Goal: Task Accomplishment & Management: Manage account settings

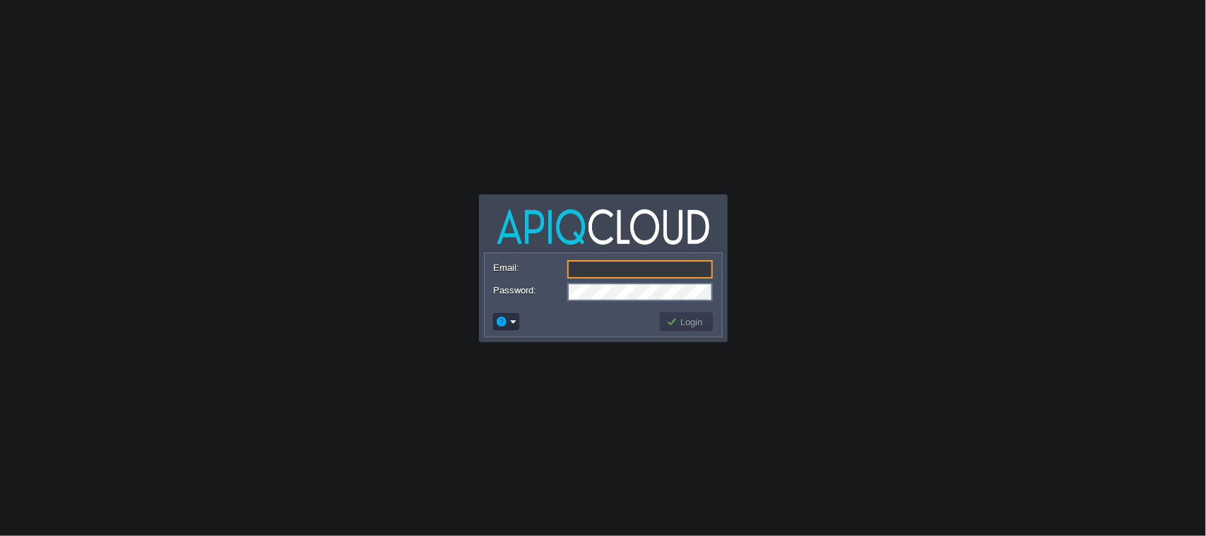
type input "[EMAIL_ADDRESS][DOMAIN_NAME]"
click at [693, 311] on td "Login" at bounding box center [686, 321] width 57 height 23
click at [686, 320] on button "Login" at bounding box center [686, 321] width 41 height 13
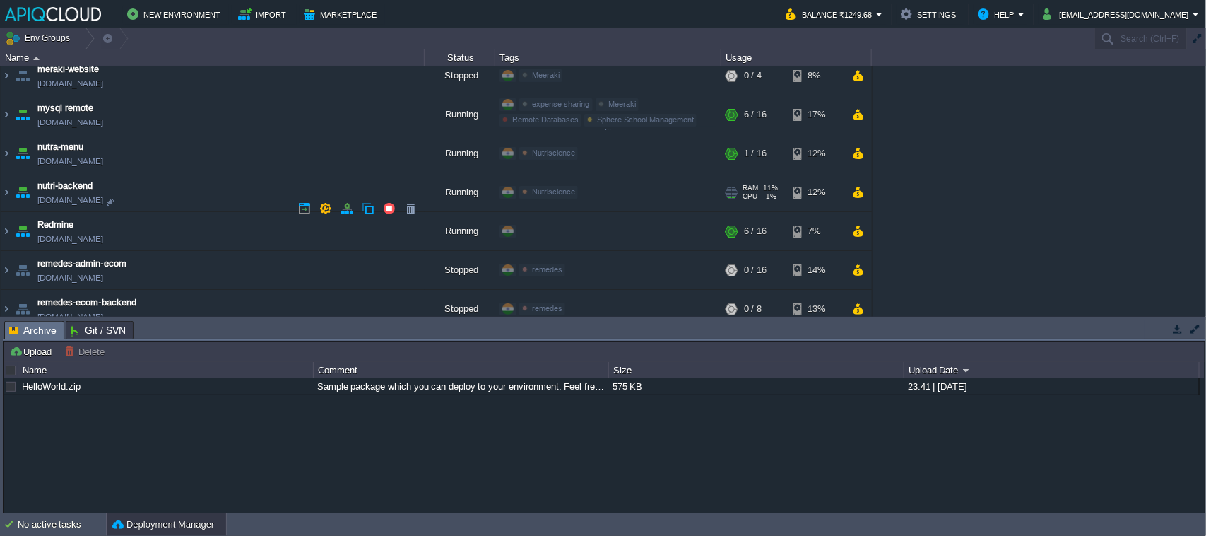
scroll to position [637, 0]
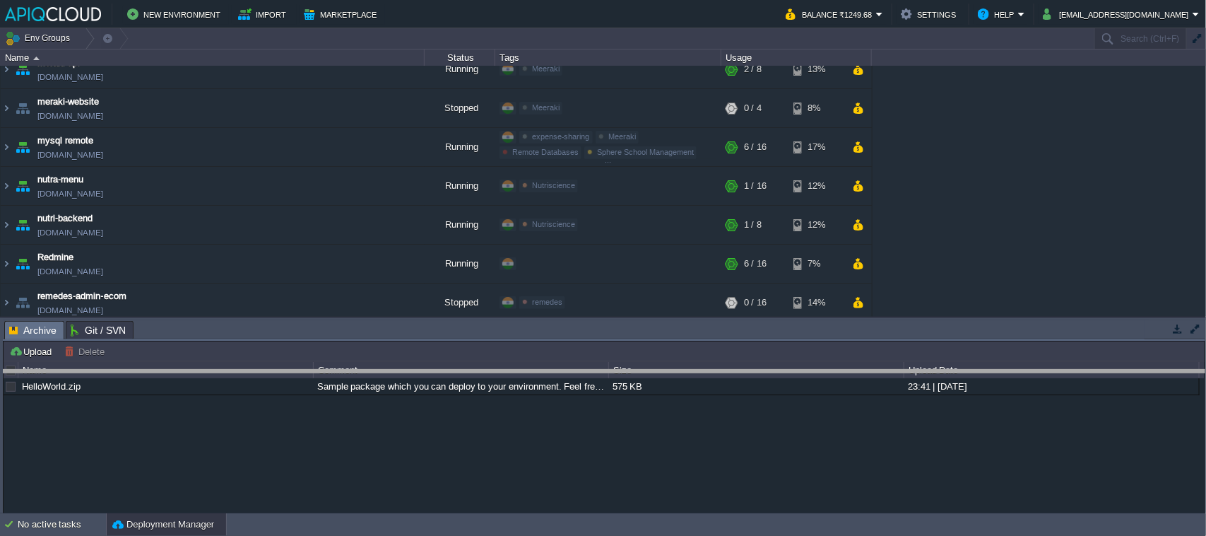
drag, startPoint x: 322, startPoint y: 322, endPoint x: 317, endPoint y: 371, distance: 49.0
click at [317, 371] on body "New Environment Import Marketplace Bonus ₹0.00 Upgrade Account Balance ₹1249.68…" at bounding box center [603, 268] width 1206 height 536
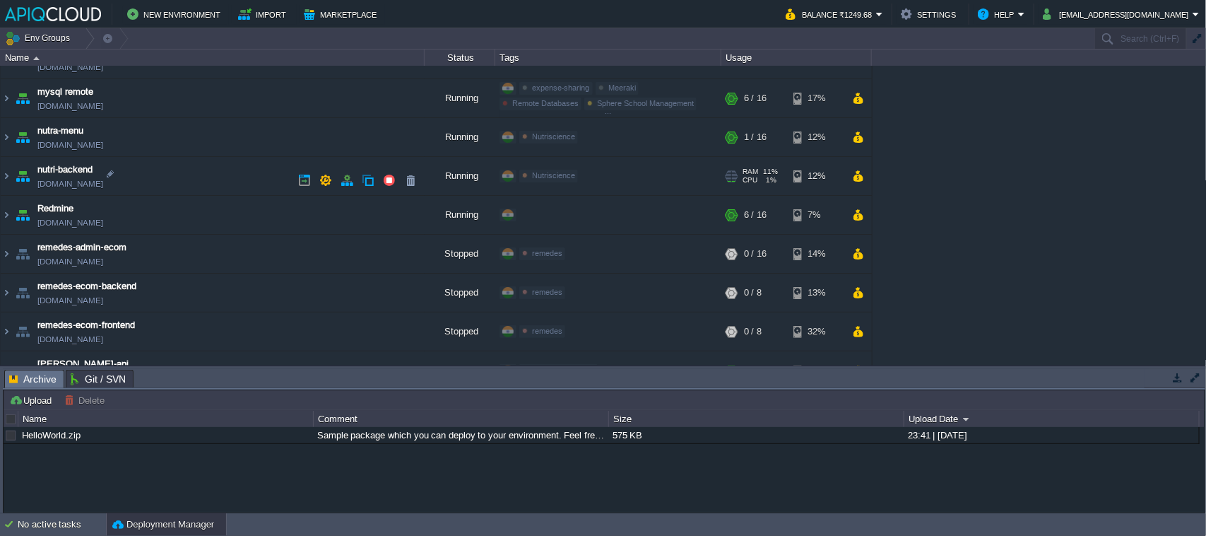
scroll to position [679, 0]
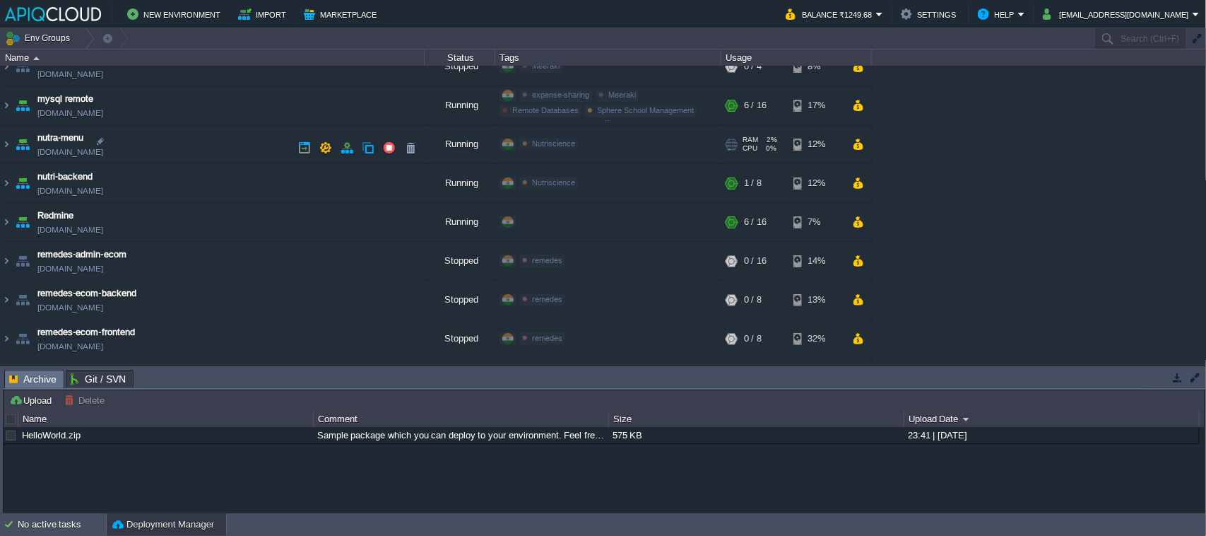
click at [103, 150] on link "[DOMAIN_NAME]" at bounding box center [70, 152] width 66 height 14
click at [219, 156] on td "nutra-menu [DOMAIN_NAME]" at bounding box center [213, 144] width 424 height 39
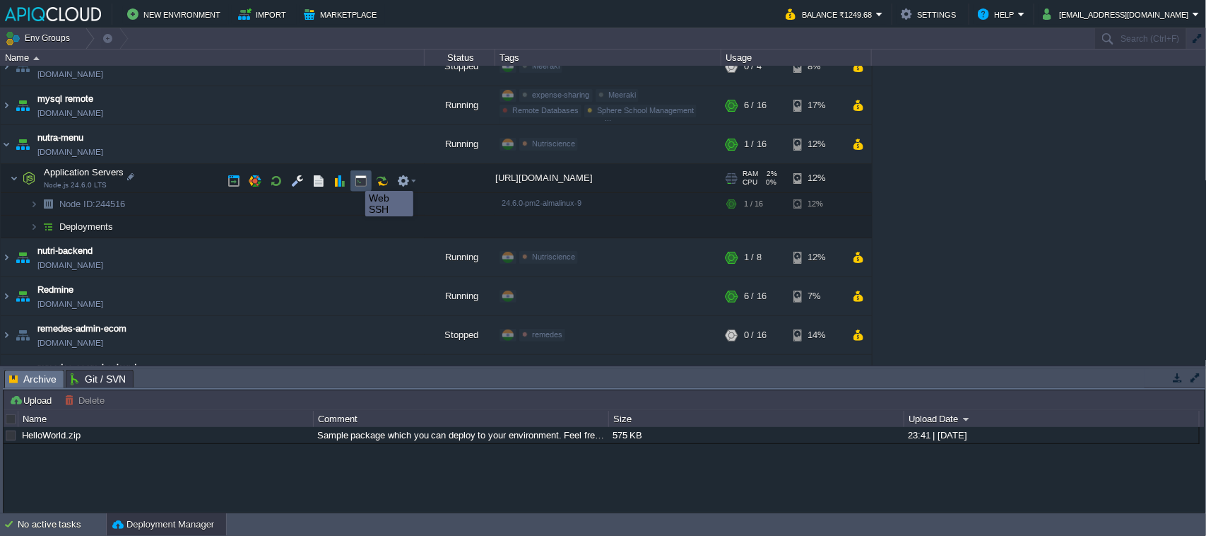
click at [355, 178] on button "button" at bounding box center [361, 181] width 13 height 13
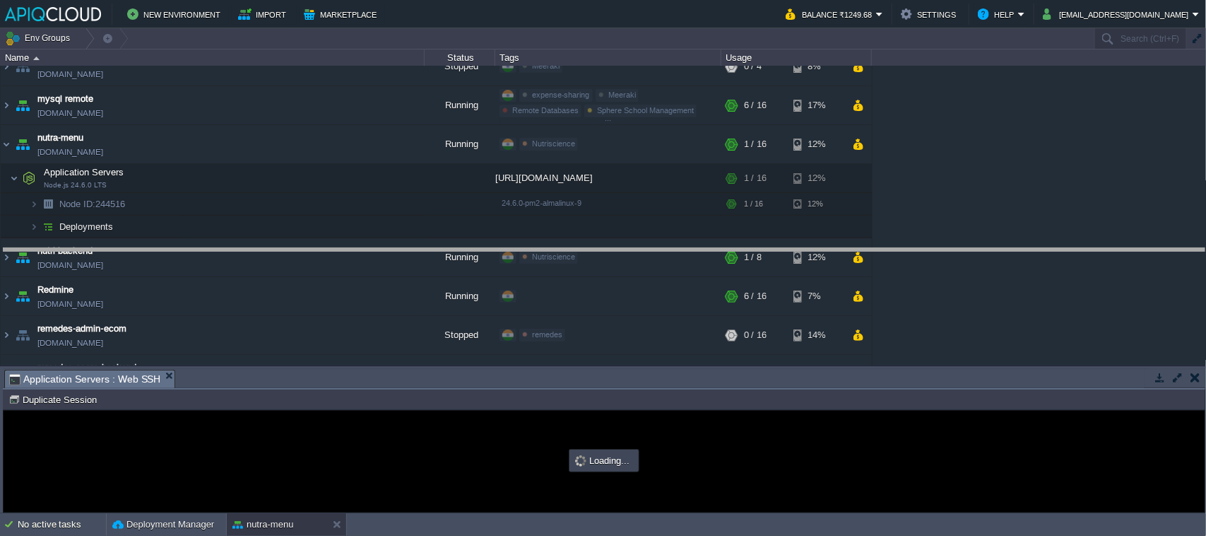
drag, startPoint x: 365, startPoint y: 378, endPoint x: 426, endPoint y: 269, distance: 125.6
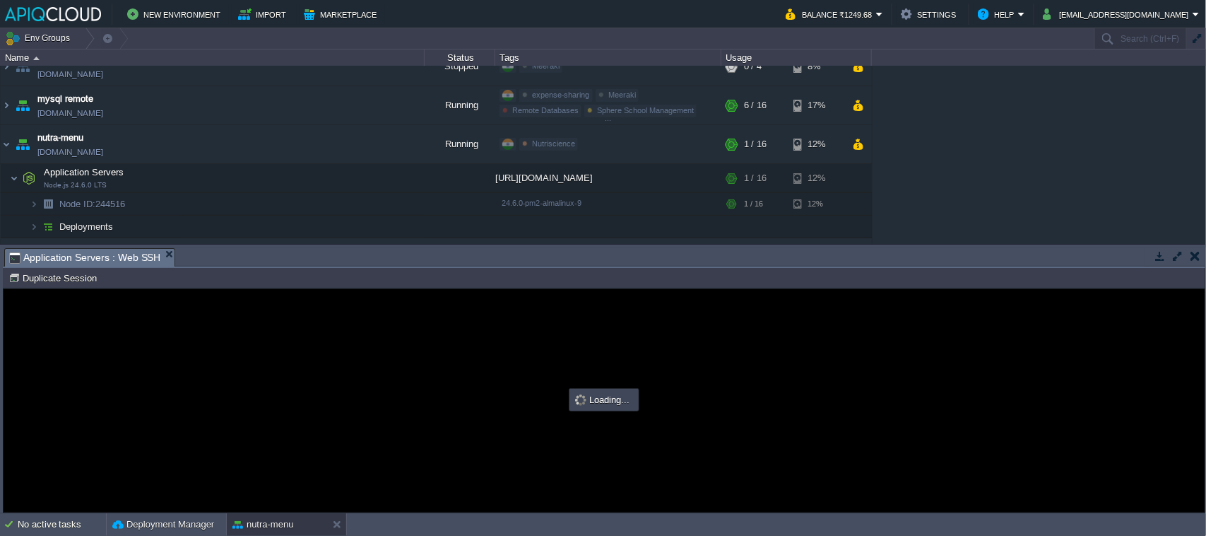
scroll to position [0, 0]
type input "#000000"
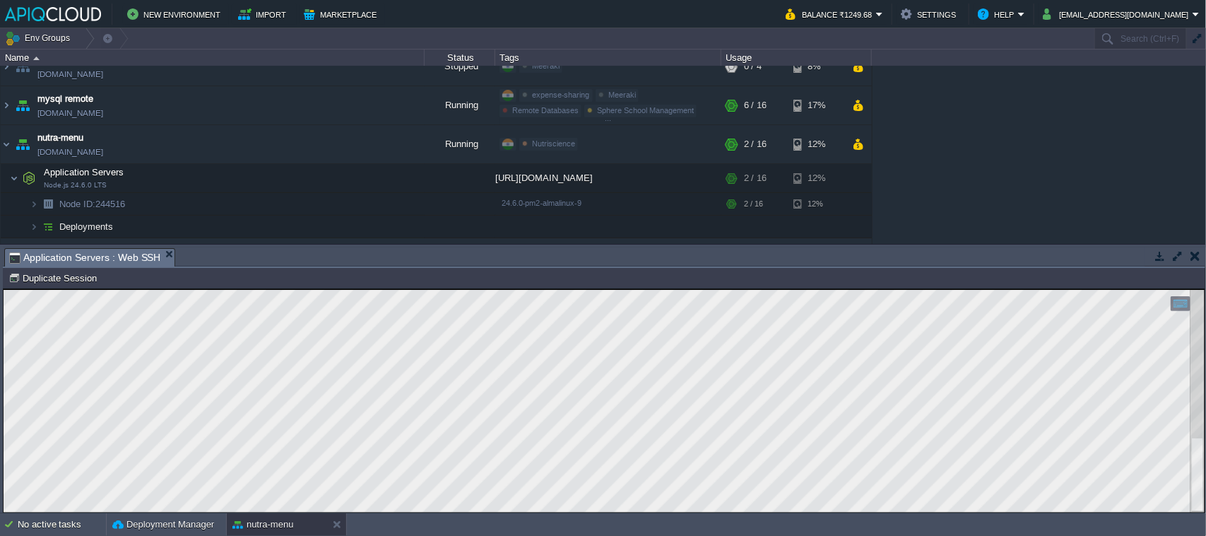
click at [1194, 251] on button "button" at bounding box center [1196, 255] width 10 height 13
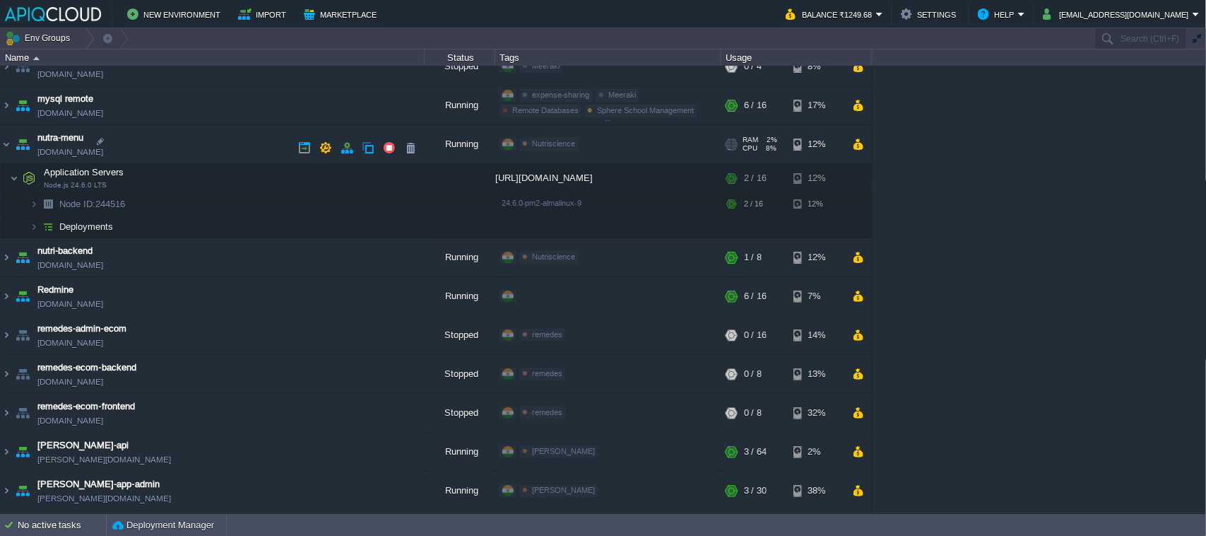
click at [170, 140] on td "nutra-menu [DOMAIN_NAME]" at bounding box center [213, 144] width 424 height 39
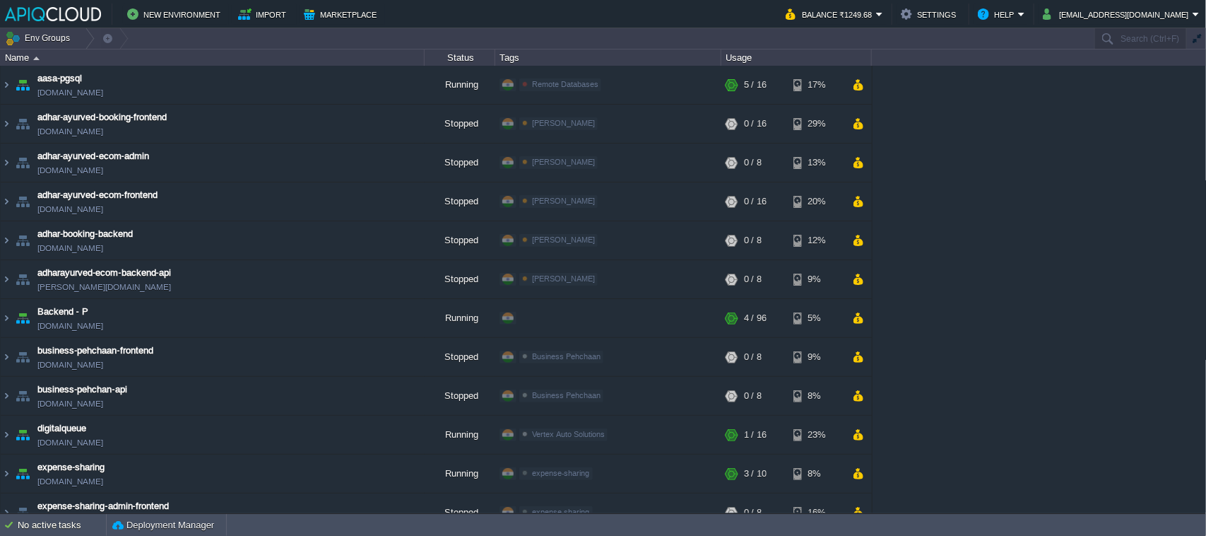
scroll to position [802, 0]
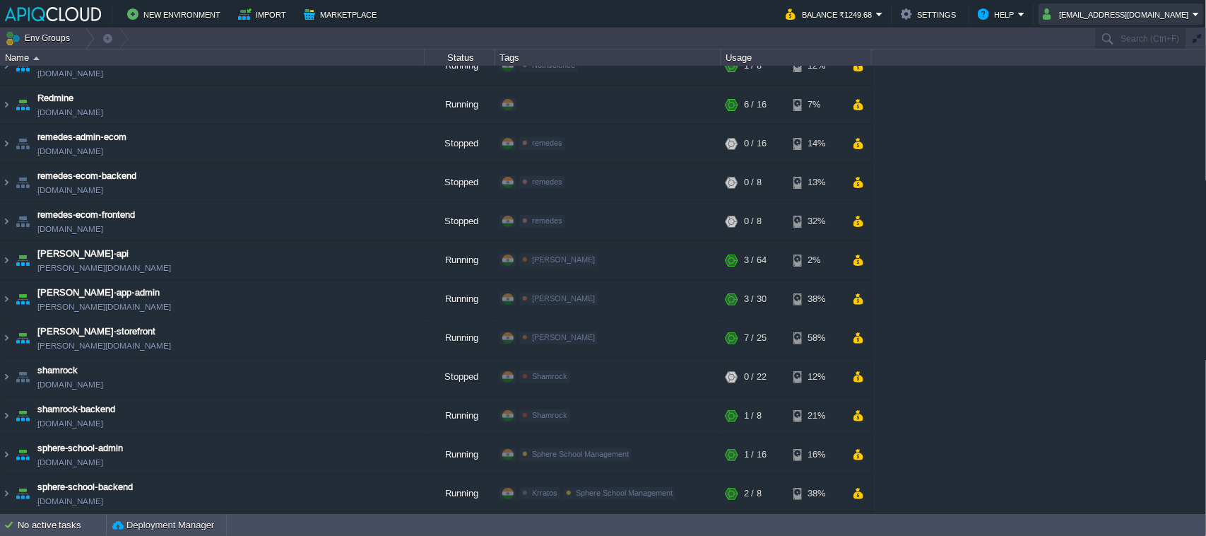
click at [1159, 16] on button "[EMAIL_ADDRESS][DOMAIN_NAME]" at bounding box center [1118, 14] width 150 height 17
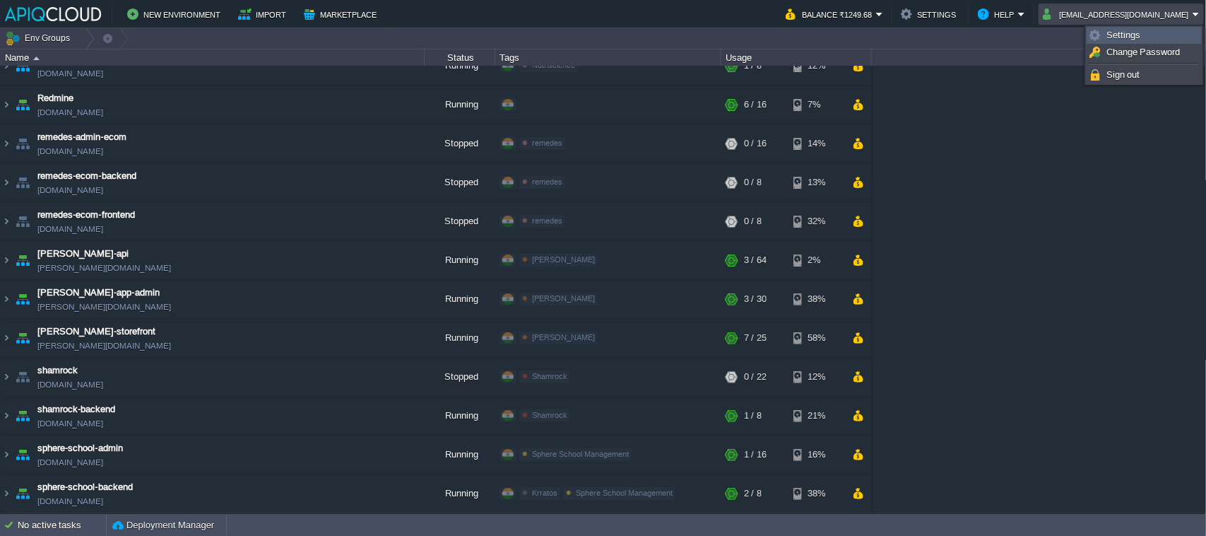
click at [1119, 35] on span "Settings" at bounding box center [1124, 35] width 34 height 11
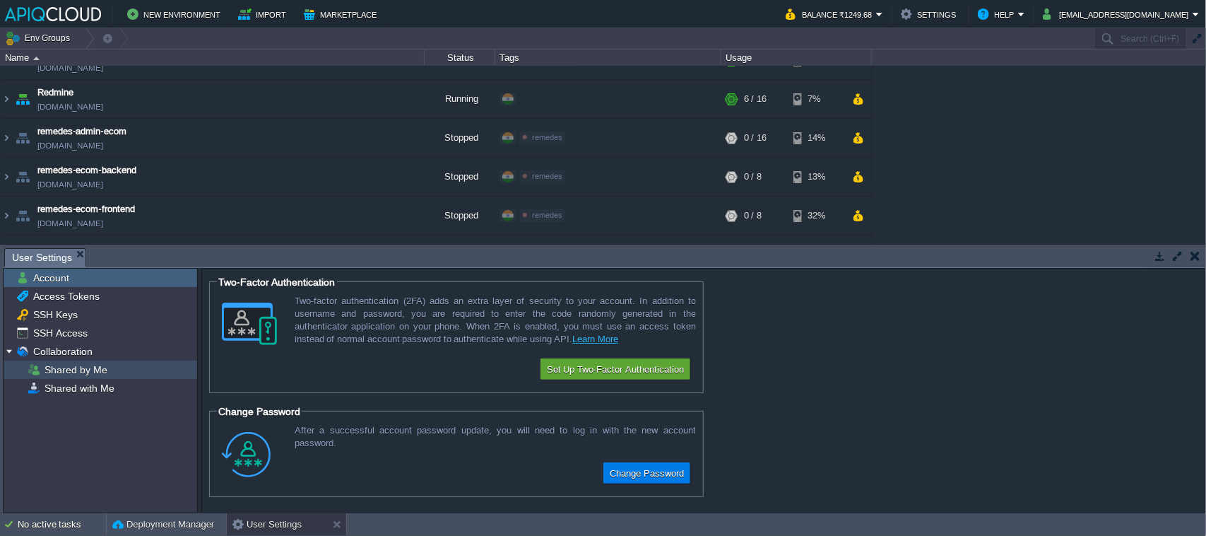
click at [75, 368] on span "Shared by Me" at bounding box center [76, 369] width 68 height 13
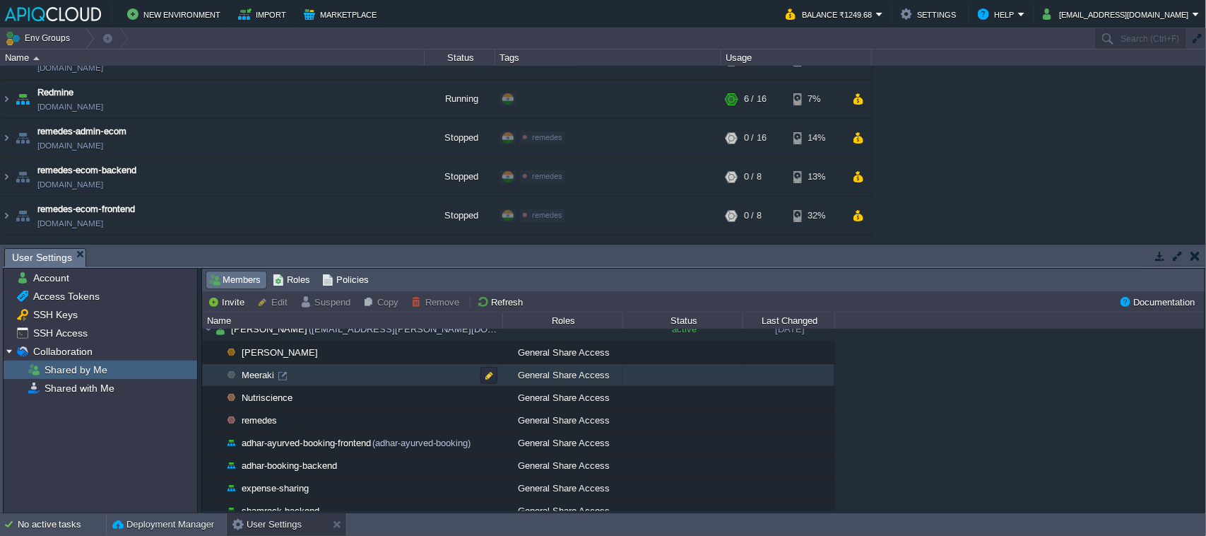
scroll to position [0, 0]
